Goal: Information Seeking & Learning: Learn about a topic

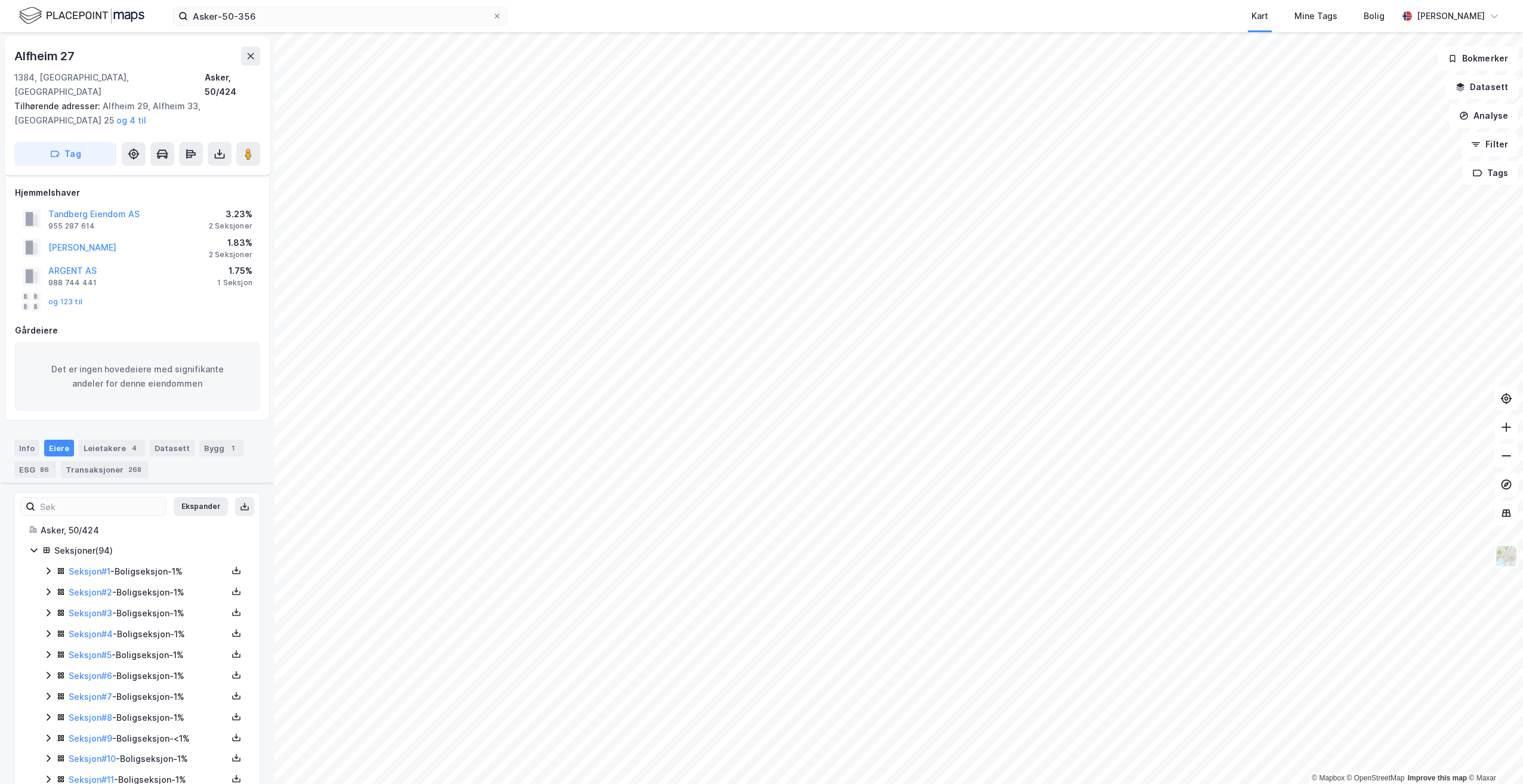
scroll to position [658, 0]
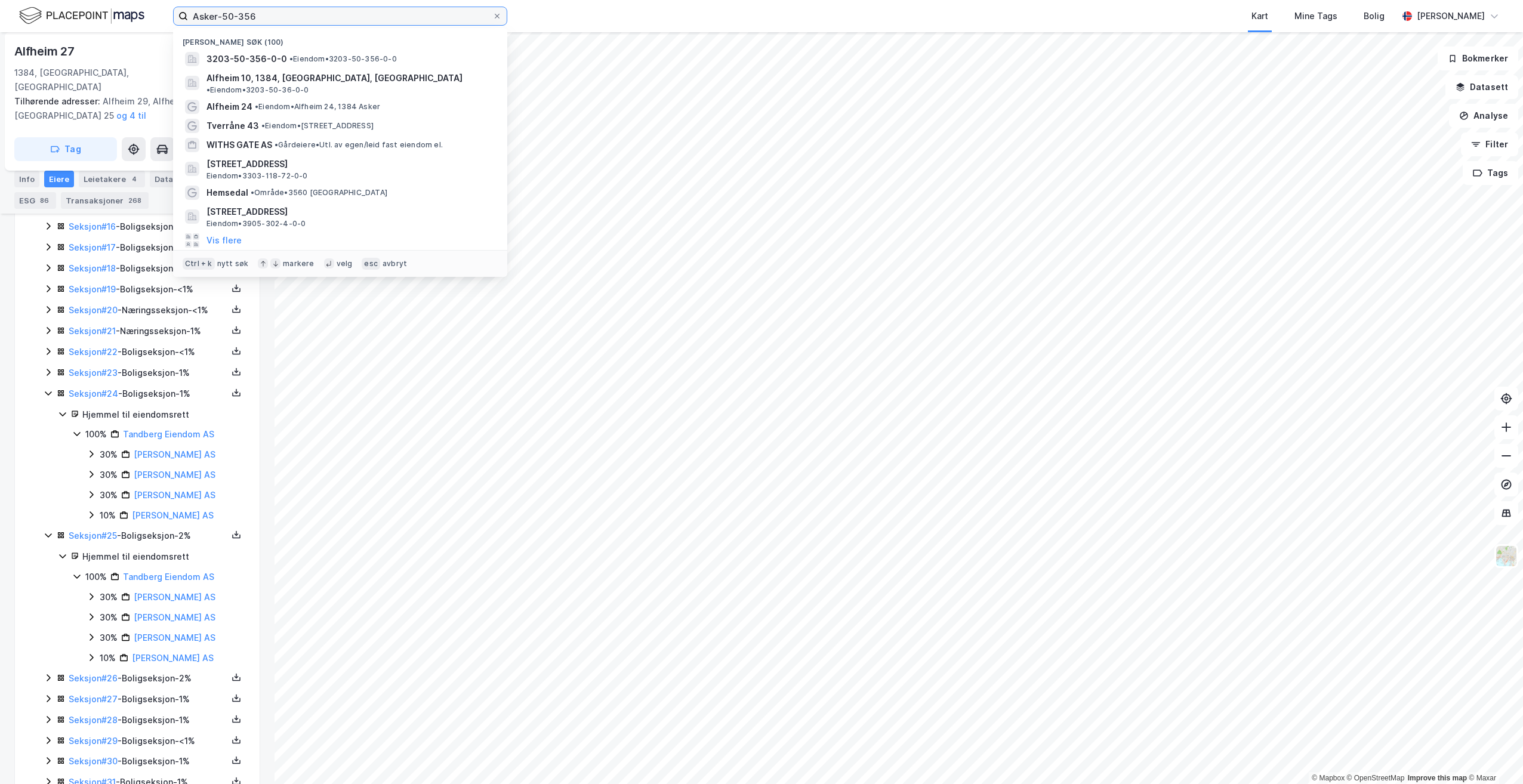
drag, startPoint x: 272, startPoint y: 15, endPoint x: 120, endPoint y: 8, distance: 152.2
click at [120, 8] on div "Asker-50-356 Nylige søk [PHONE_NUMBER] • Eiendom • 3203-50-356-0-0 Alfheim 10, …" at bounding box center [761, 16] width 1523 height 32
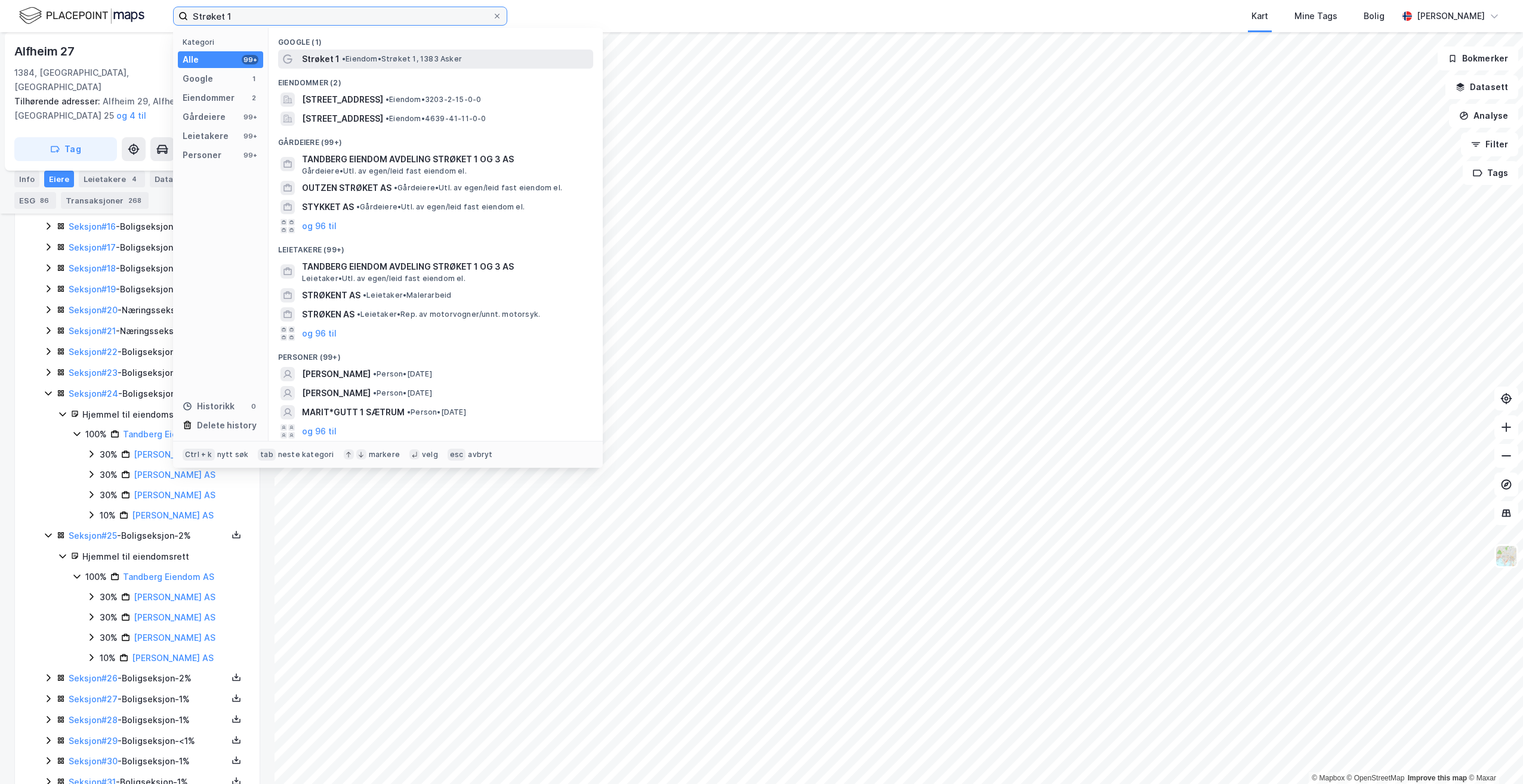
type input "Strøket 1"
click at [364, 58] on span "• Eiendom • Strøket 1, 1383 Asker" at bounding box center [402, 59] width 120 height 10
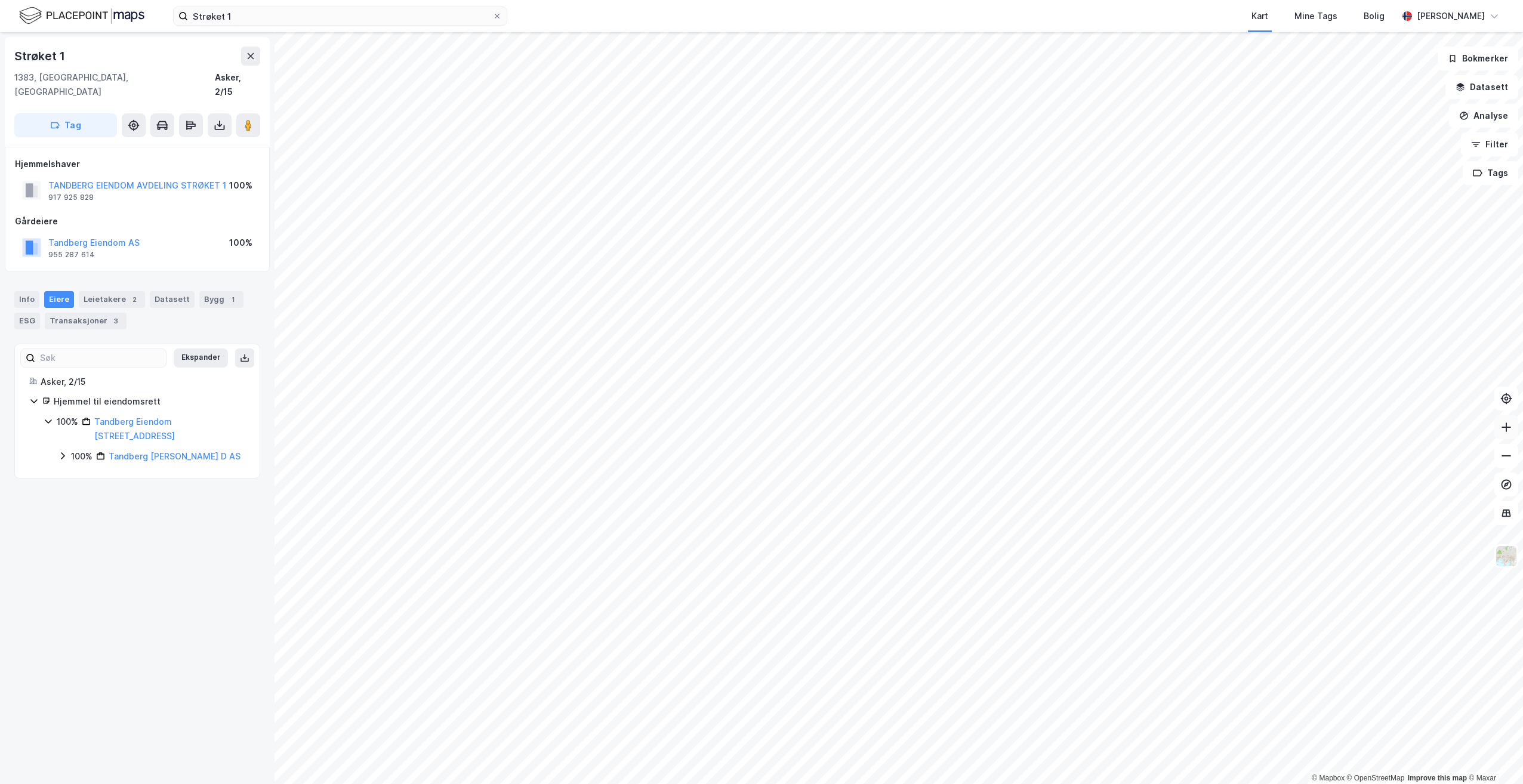
click at [1509, 432] on icon at bounding box center [1506, 427] width 12 height 12
click at [1510, 425] on icon at bounding box center [1506, 427] width 12 height 12
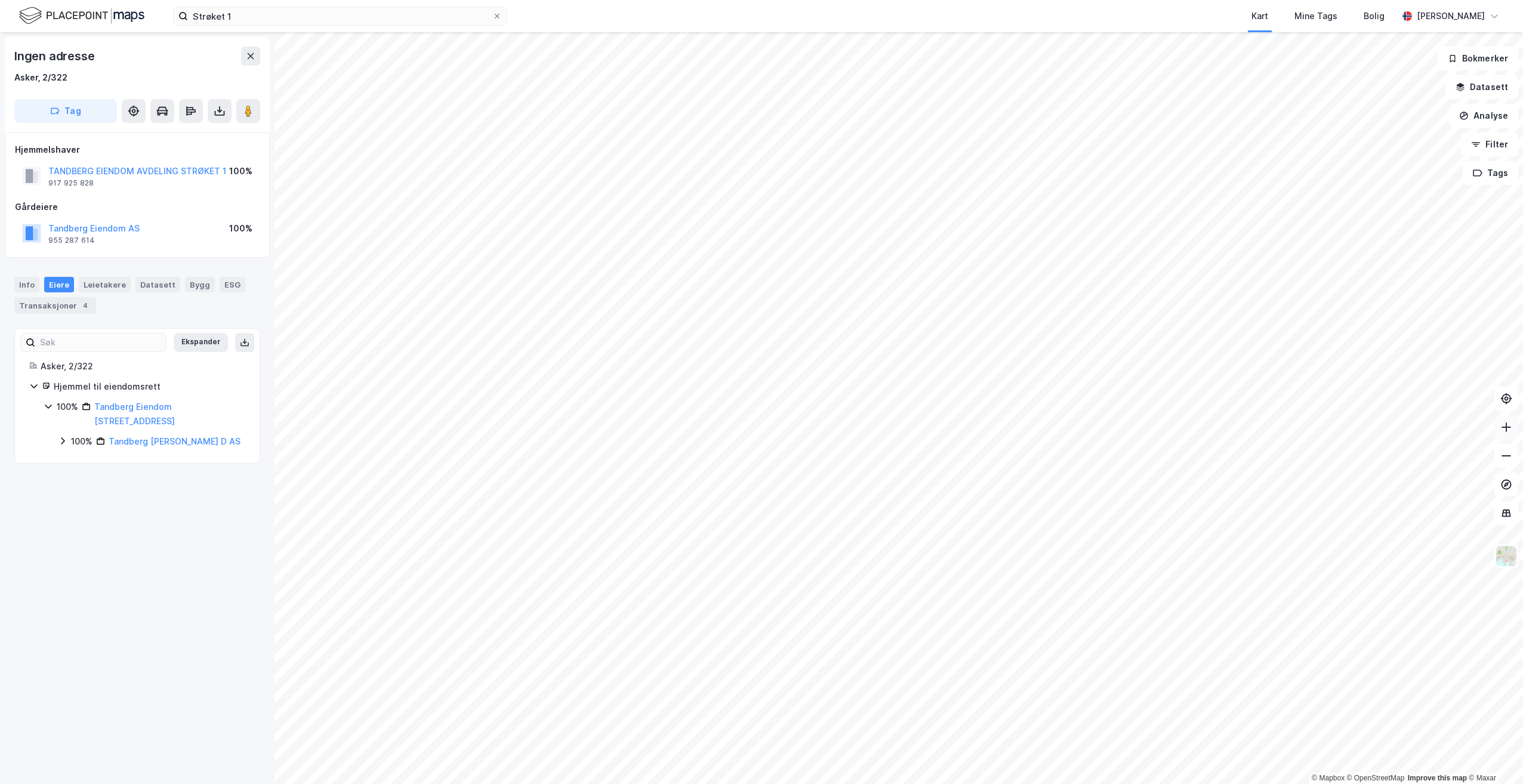
click at [1506, 425] on icon at bounding box center [1506, 427] width 12 height 12
